Goal: Task Accomplishment & Management: Manage account settings

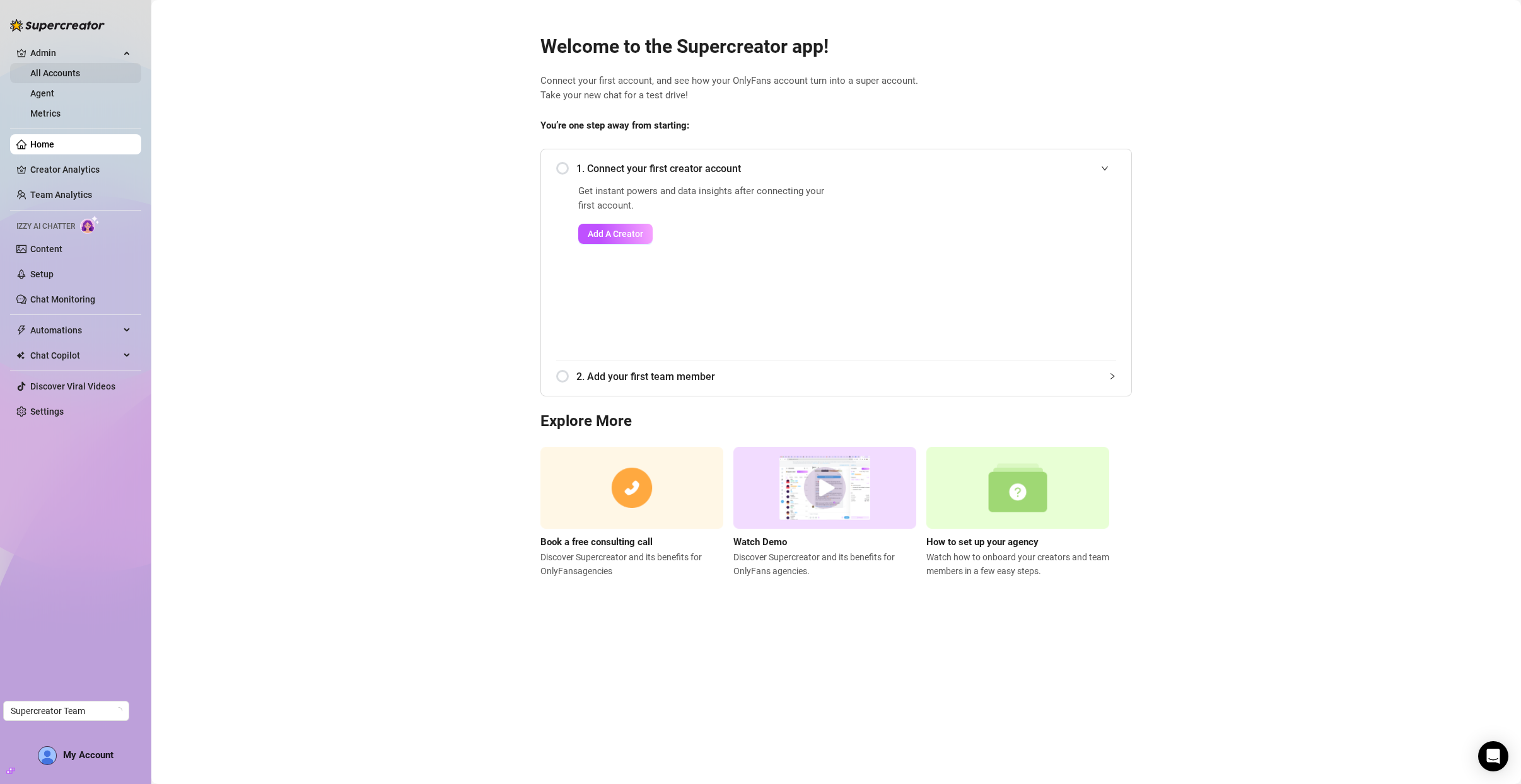
click at [30, 74] on link "All Accounts" at bounding box center [54, 73] width 50 height 10
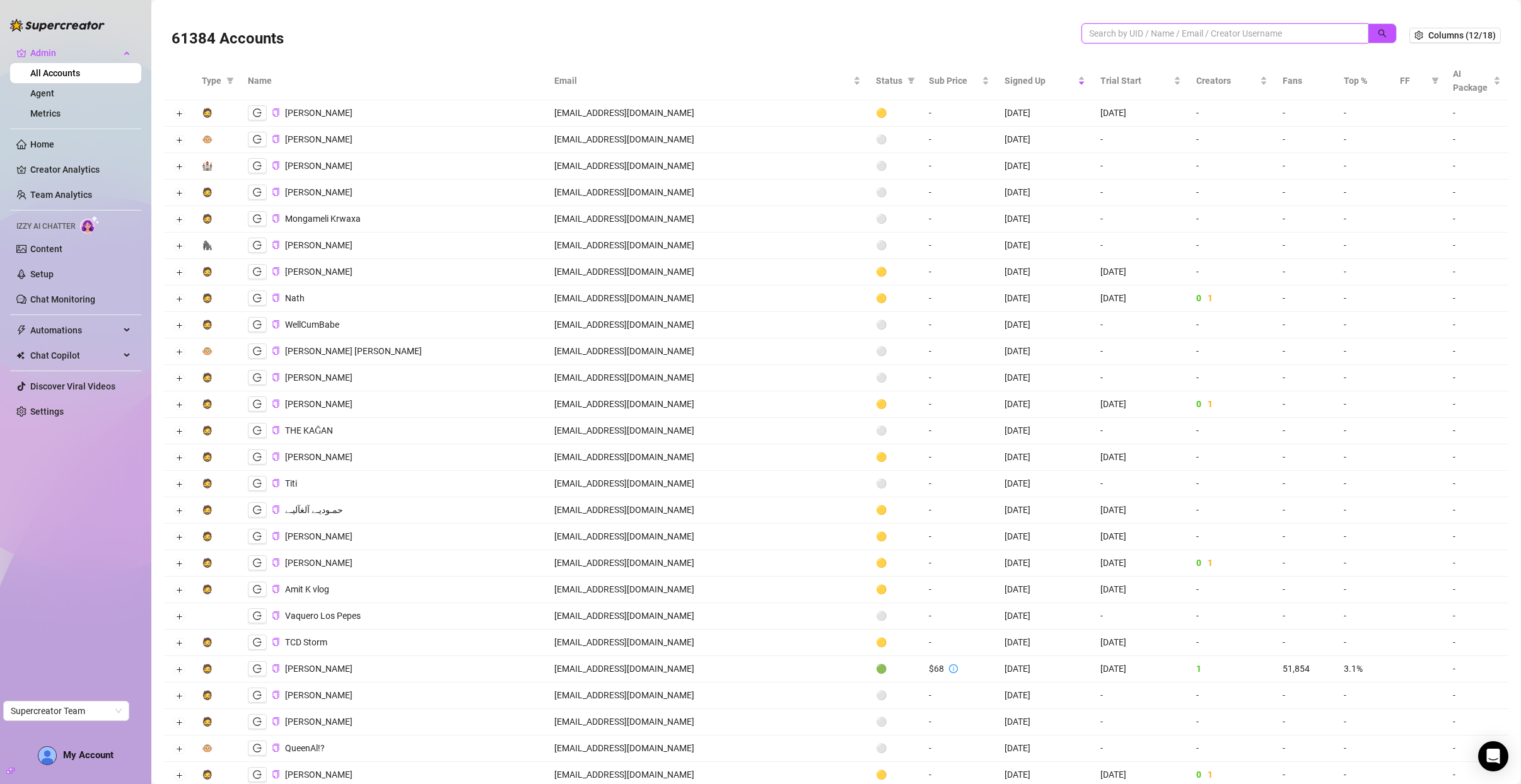
click at [1097, 33] on input "search" at bounding box center [1219, 33] width 261 height 14
paste input "[EMAIL_ADDRESS][DOMAIN_NAME]"
type input "[EMAIL_ADDRESS][DOMAIN_NAME]"
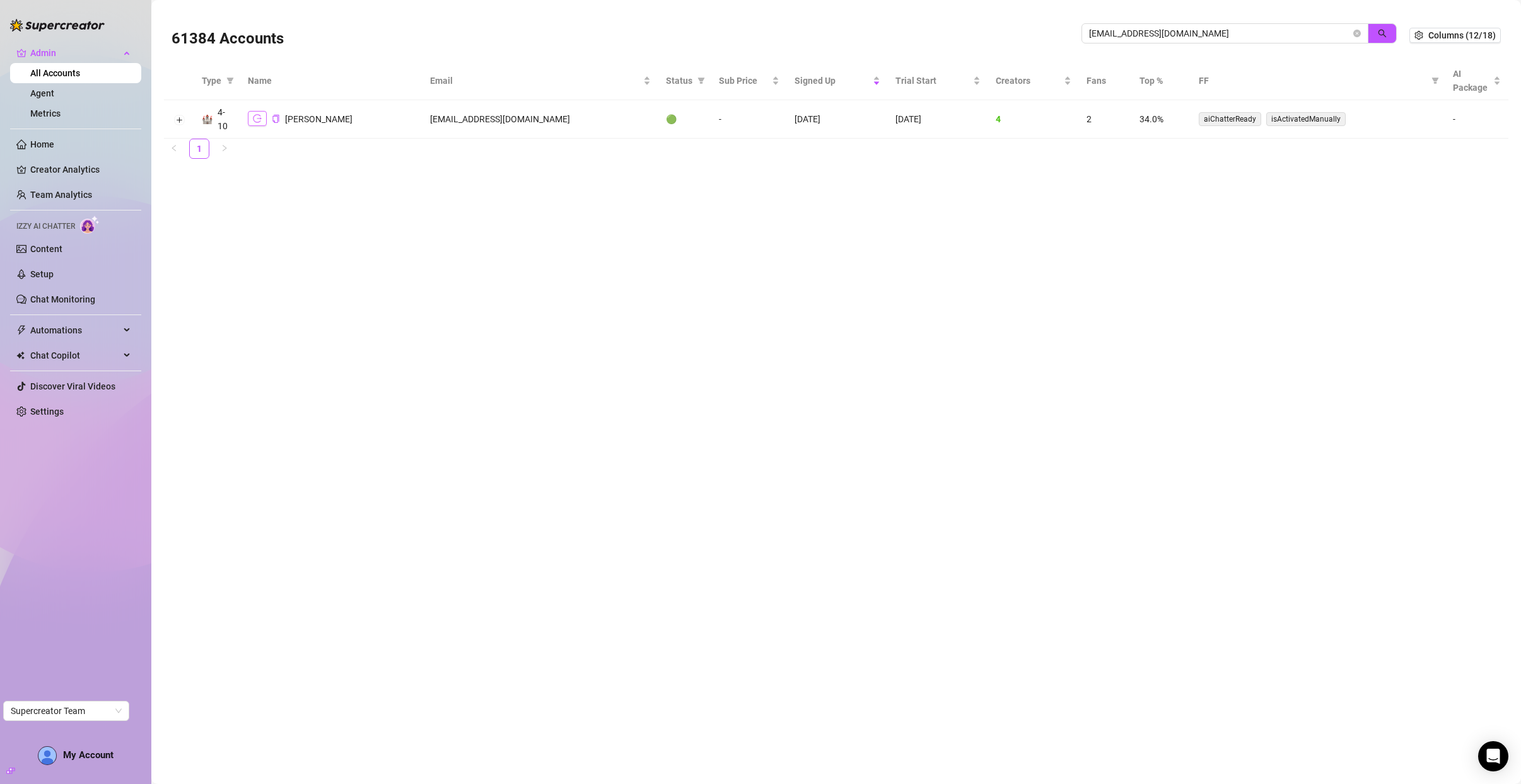
click at [254, 122] on icon "logout" at bounding box center [257, 118] width 9 height 9
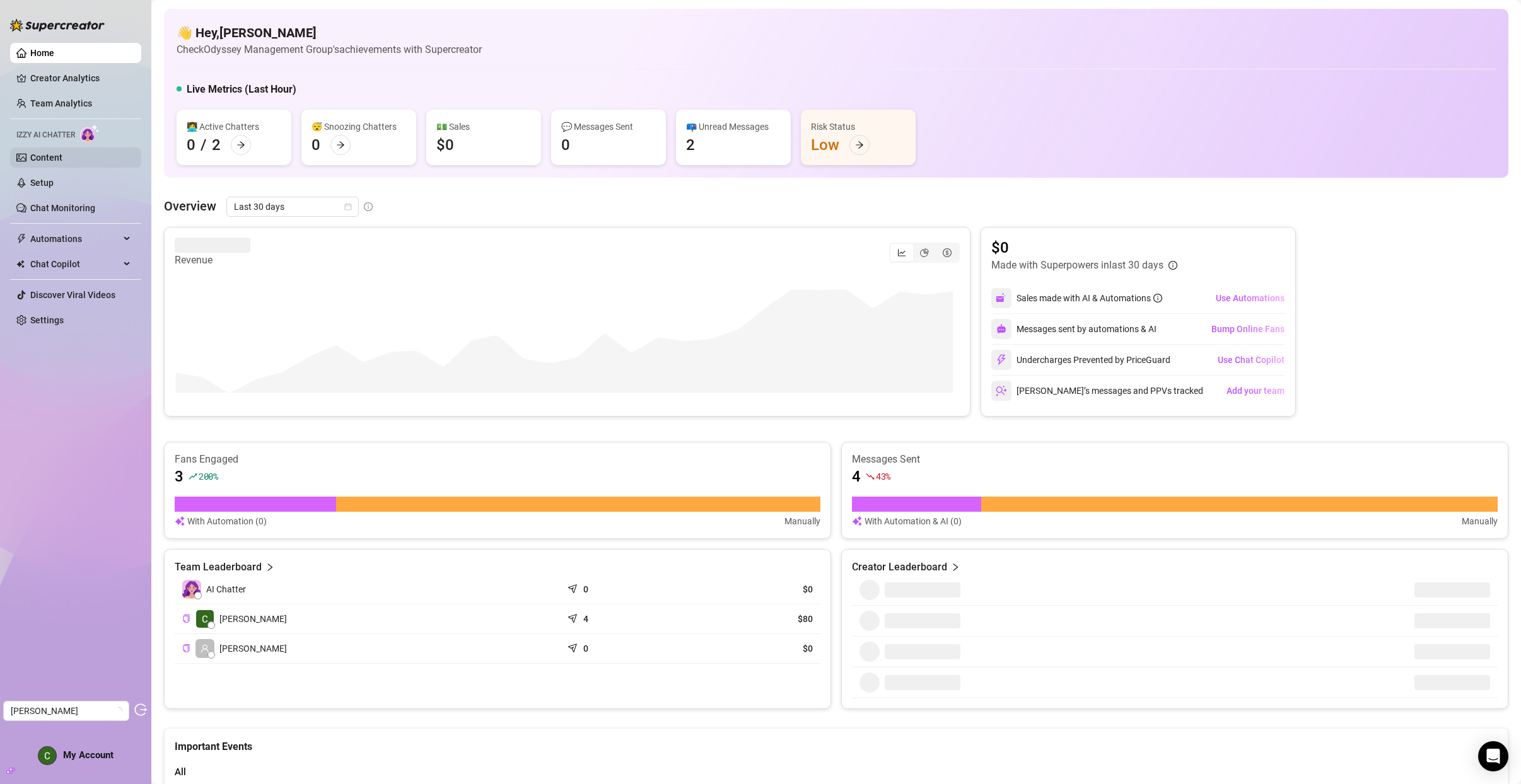
click at [62, 153] on link "Content" at bounding box center [46, 157] width 32 height 10
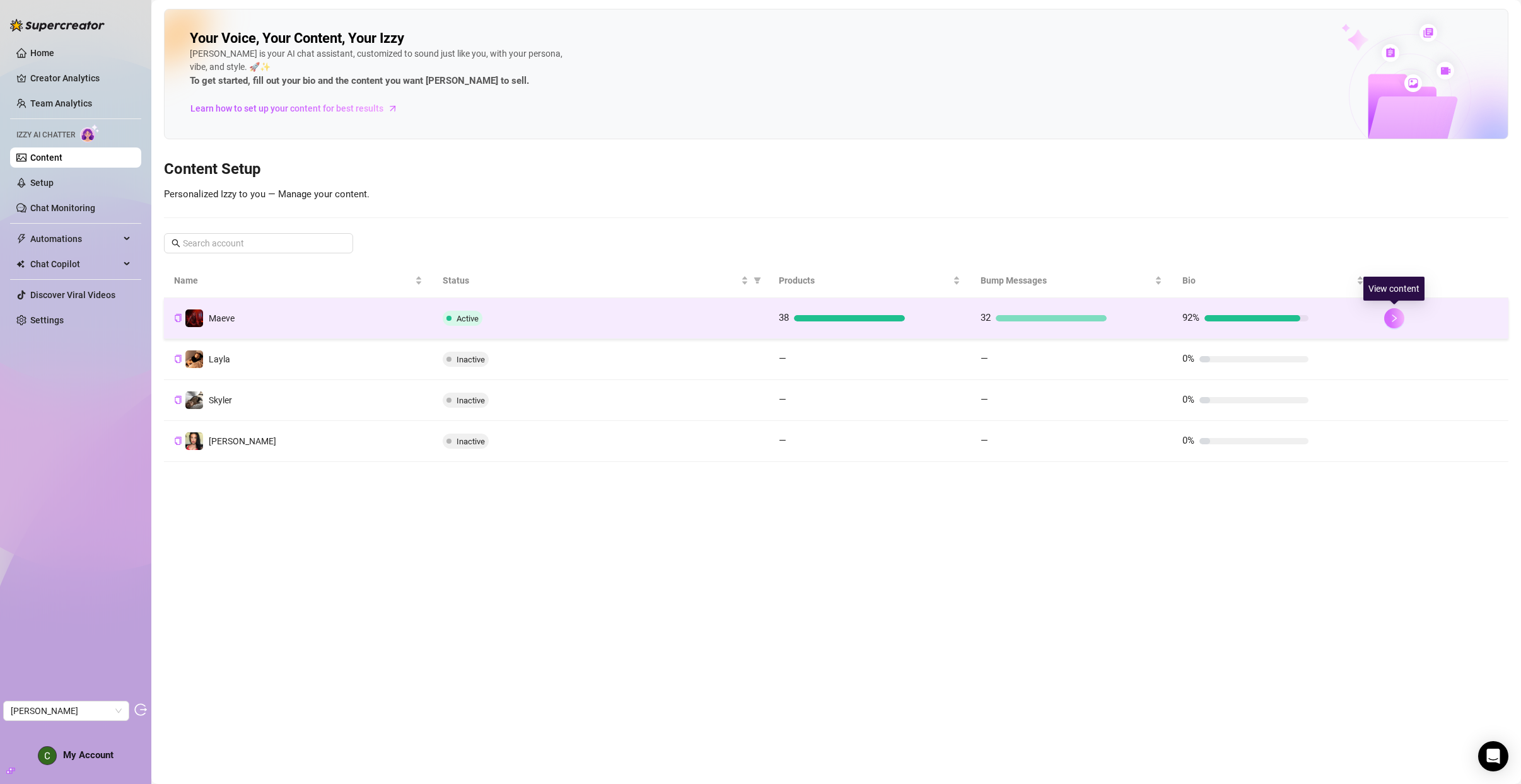
click at [1388, 318] on button "button" at bounding box center [1394, 318] width 20 height 20
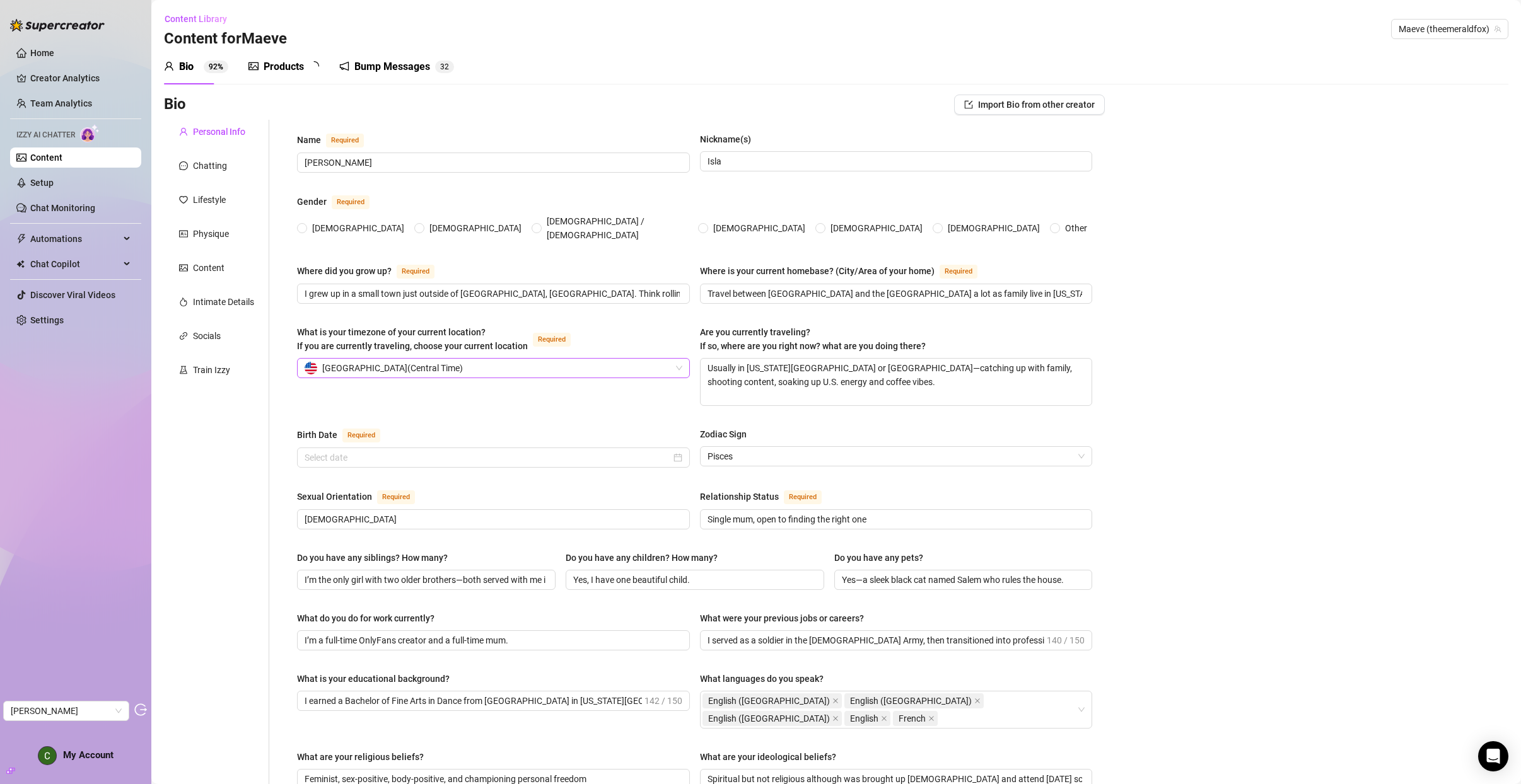
radio input "true"
type input "March 14th, 1999"
click at [201, 358] on div "Train Izzy" at bounding box center [217, 369] width 105 height 24
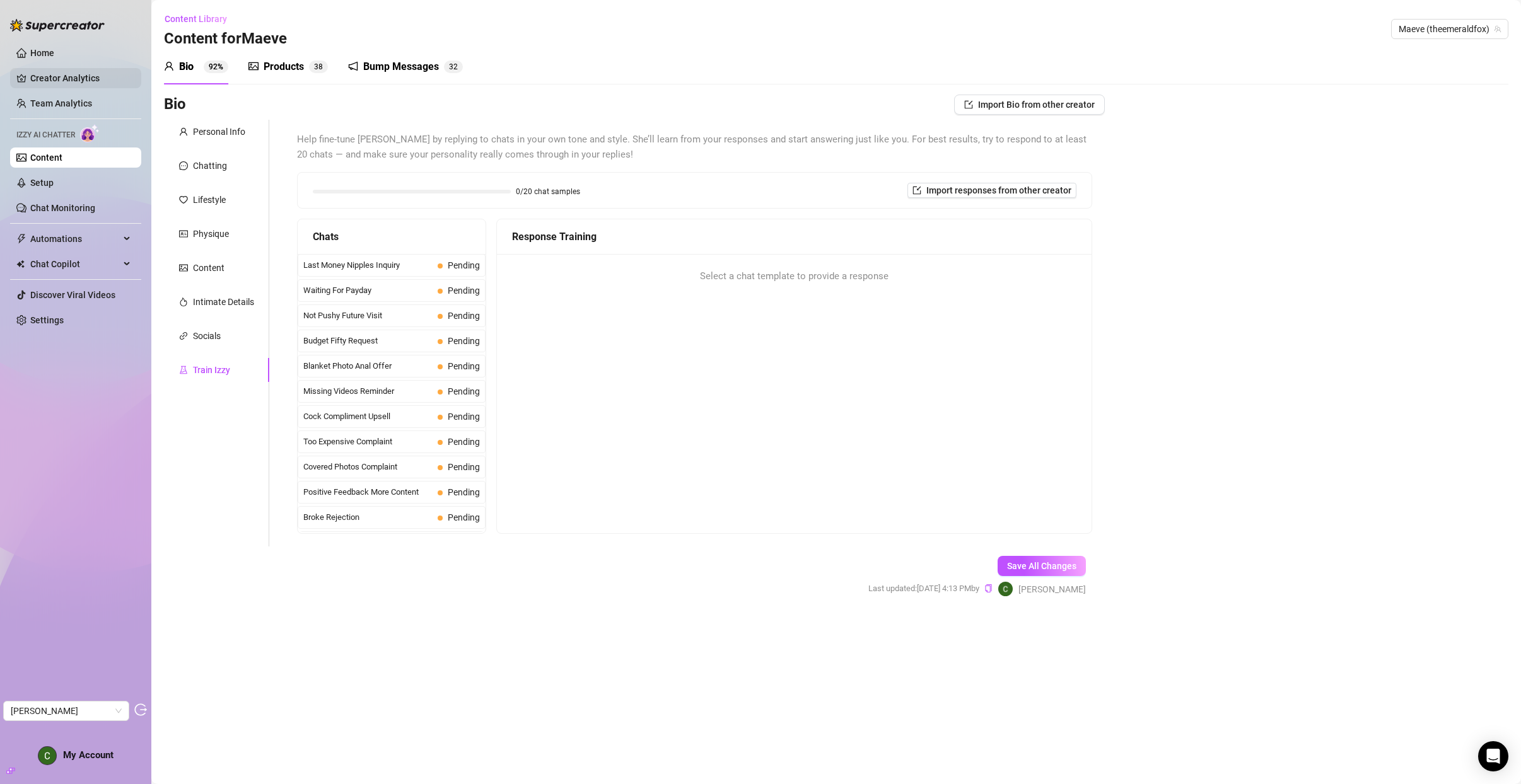
click at [57, 81] on link "Creator Analytics" at bounding box center [81, 78] width 101 height 20
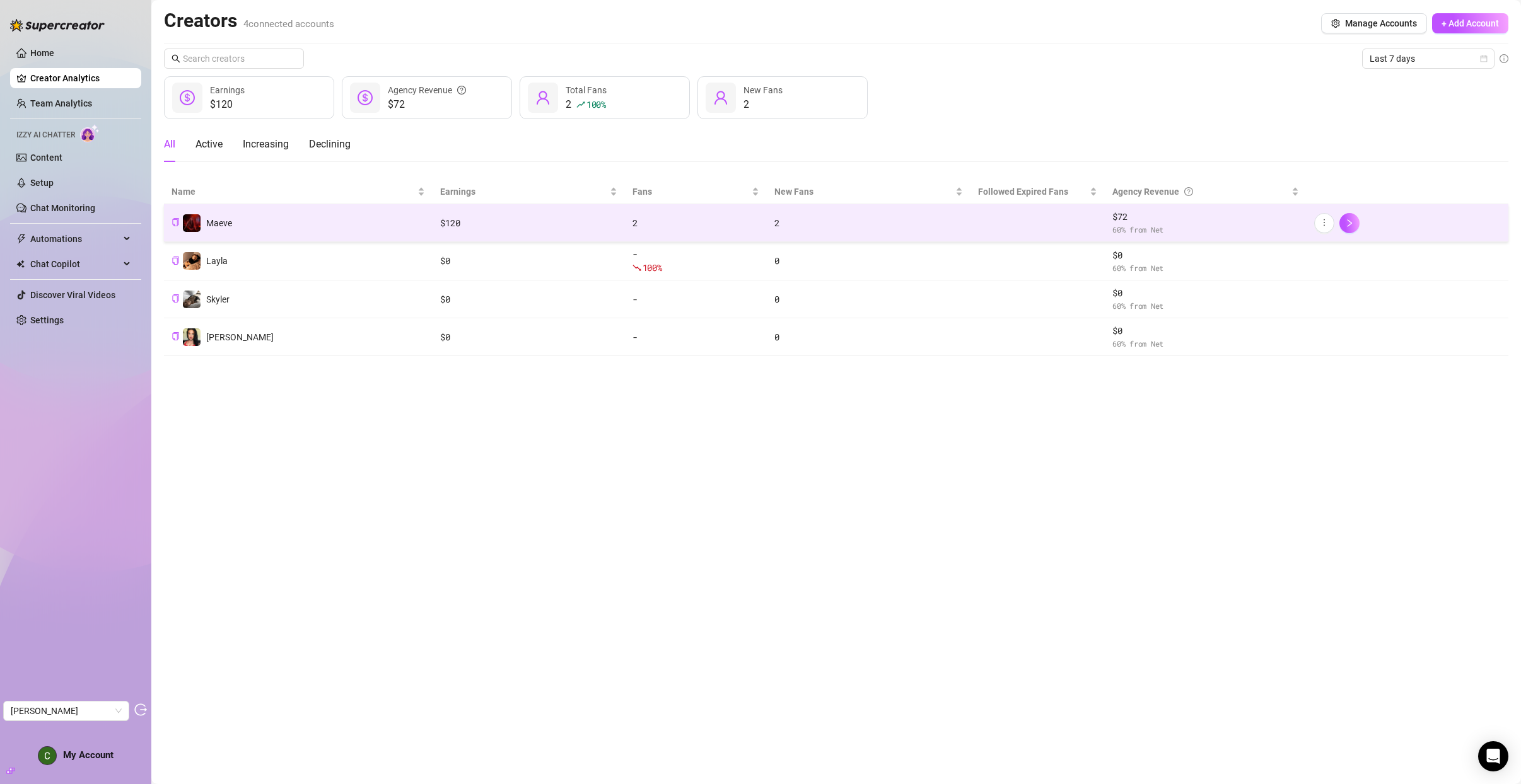
click at [249, 234] on td "Maeve" at bounding box center [298, 222] width 268 height 38
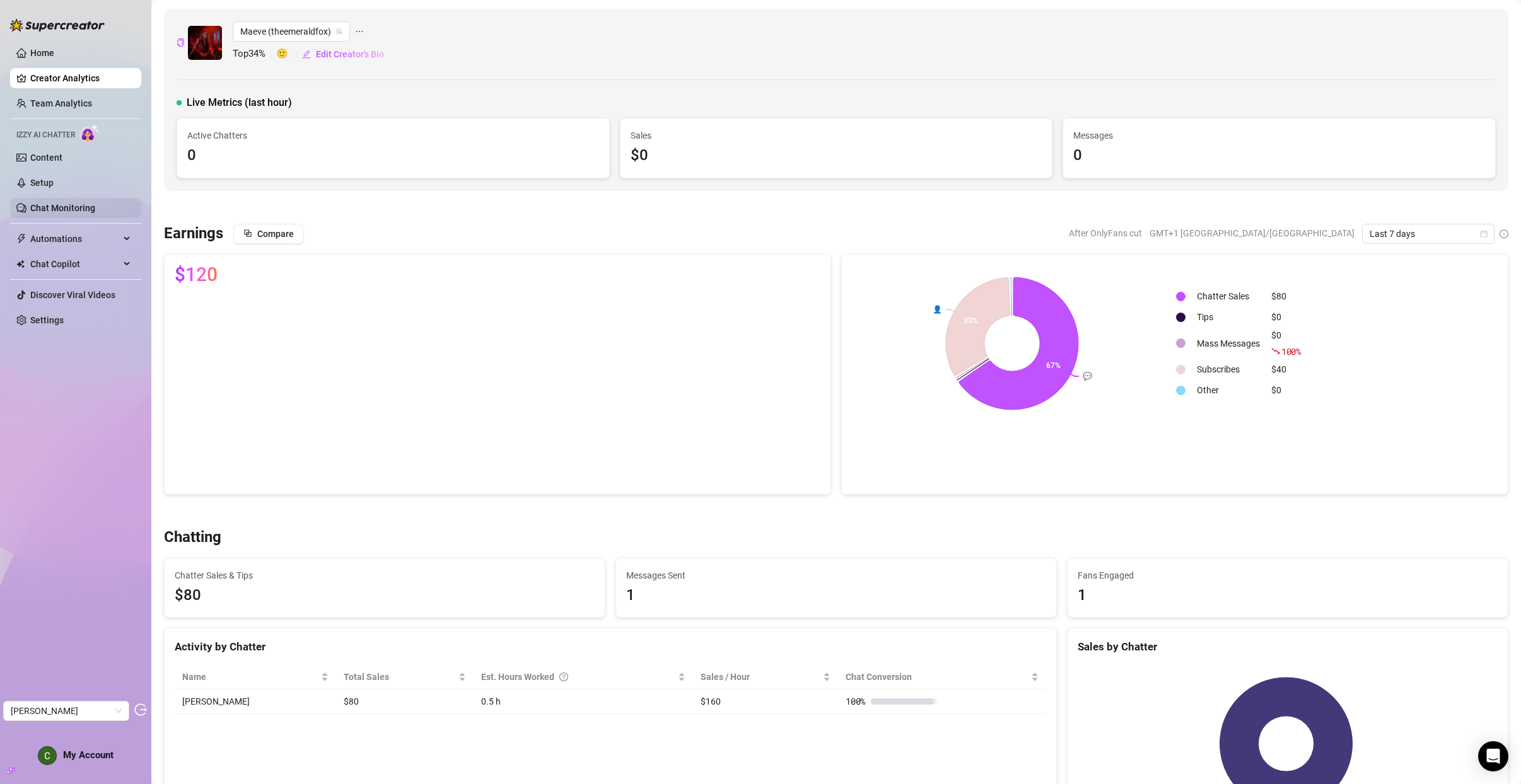
click at [33, 209] on link "Chat Monitoring" at bounding box center [62, 208] width 65 height 10
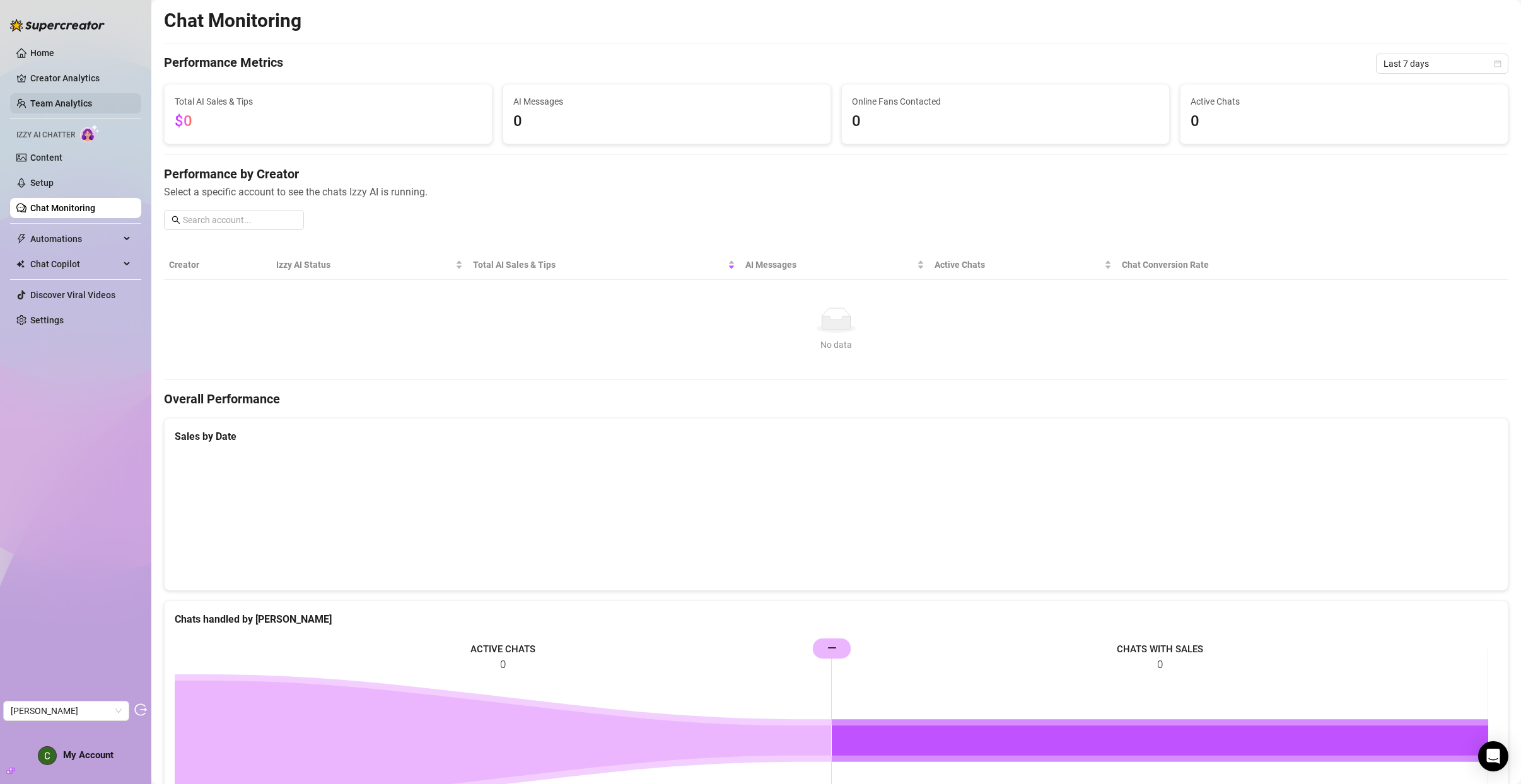
click at [78, 100] on link "Team Analytics" at bounding box center [61, 103] width 62 height 10
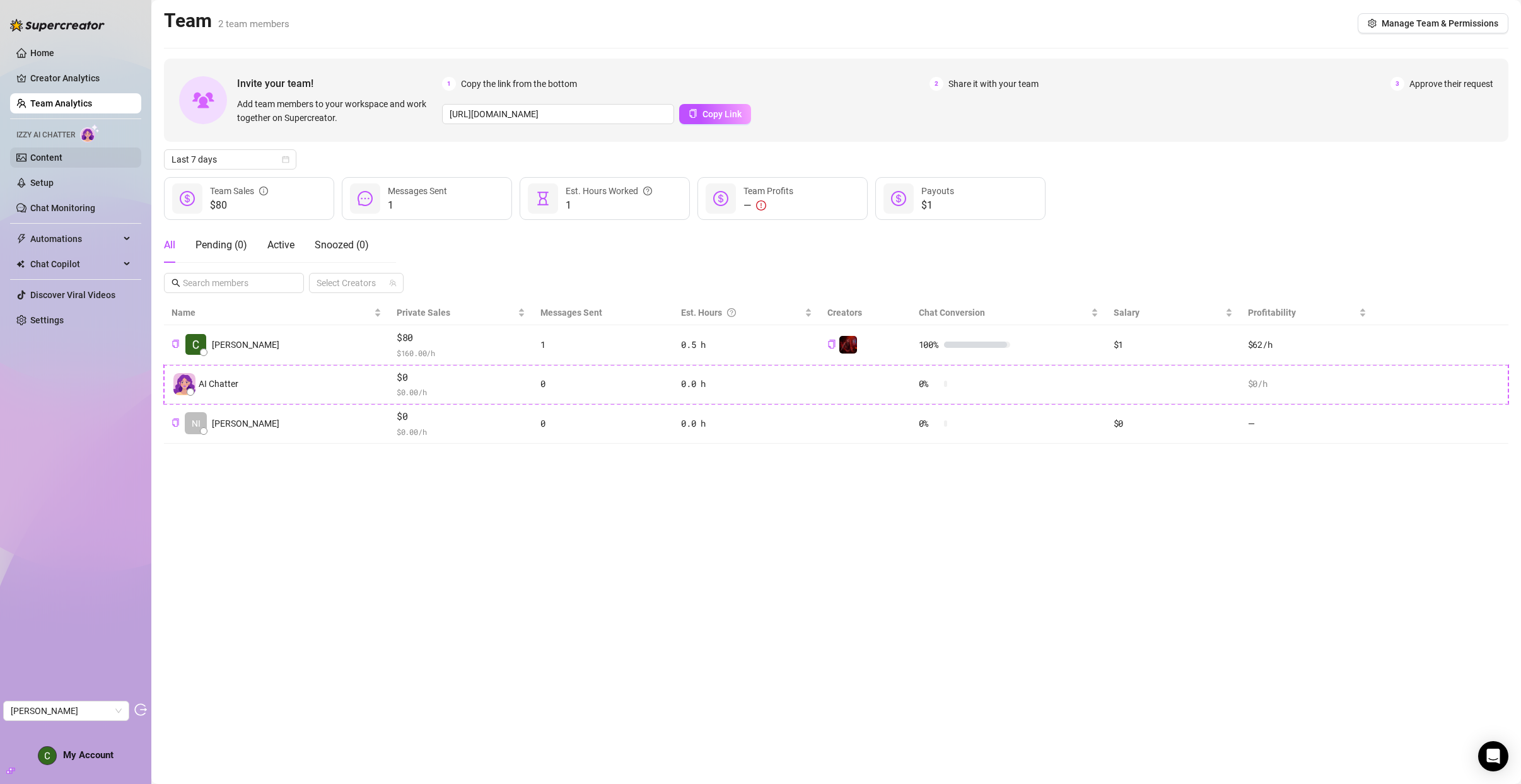
click at [42, 153] on link "Content" at bounding box center [46, 157] width 32 height 10
